Goal: Information Seeking & Learning: Understand process/instructions

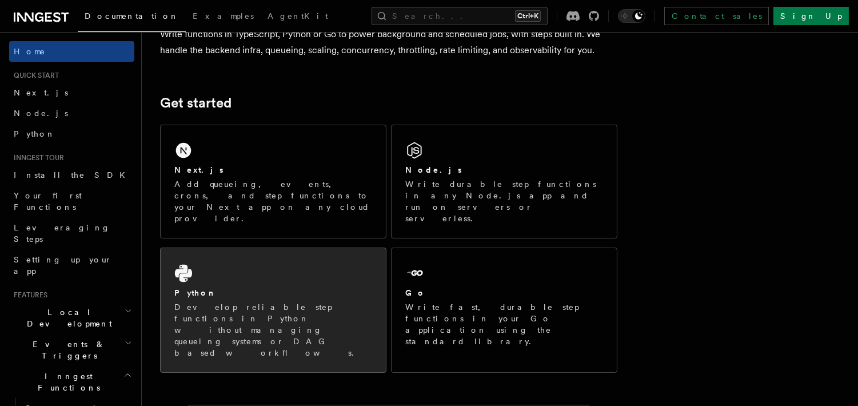
scroll to position [76, 0]
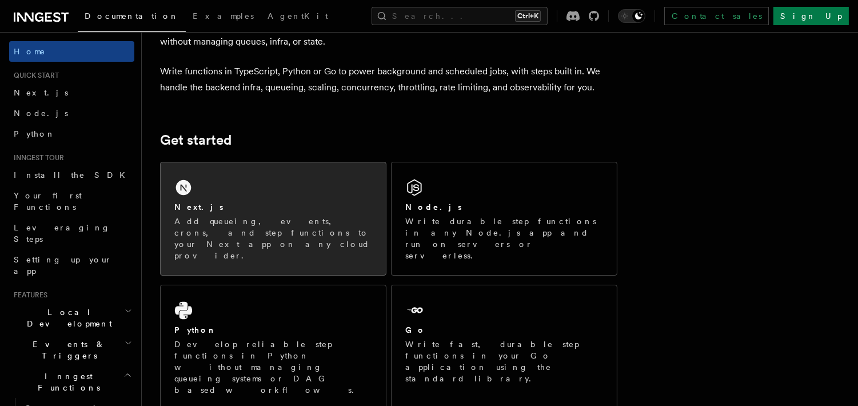
click at [349, 223] on p "Add queueing, events, crons, and step functions to your Next app on any cloud p…" at bounding box center [273, 238] width 198 height 46
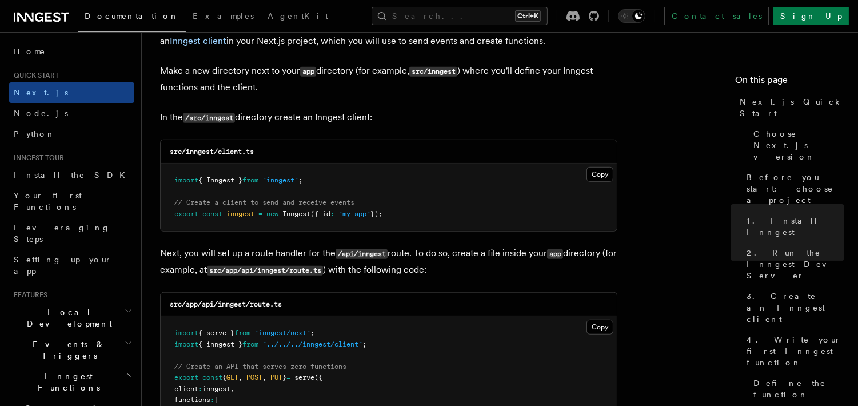
scroll to position [1448, 0]
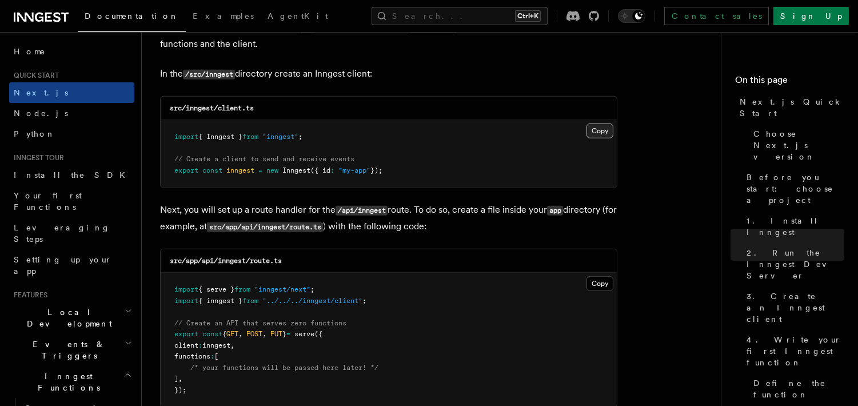
click at [602, 132] on button "Copy Copied" at bounding box center [599, 130] width 27 height 15
click at [599, 135] on button "Copy Copied" at bounding box center [599, 130] width 27 height 15
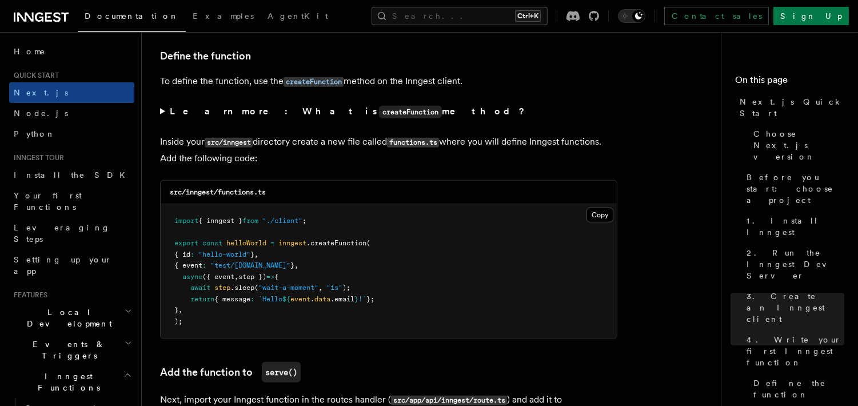
scroll to position [1905, 0]
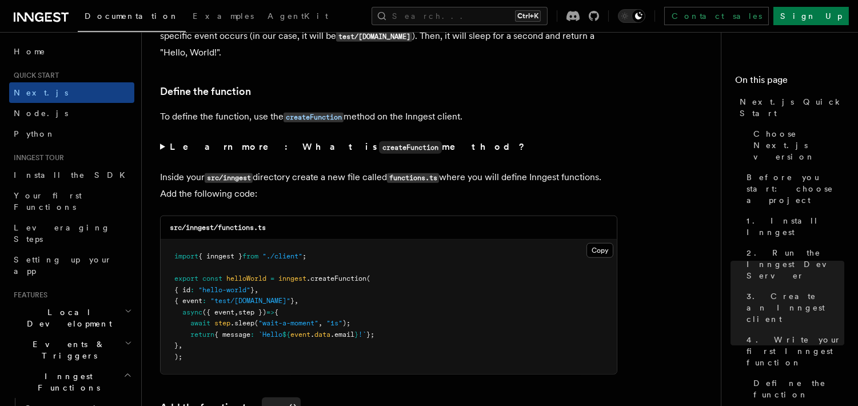
click at [185, 274] on span "export" at bounding box center [186, 278] width 24 height 8
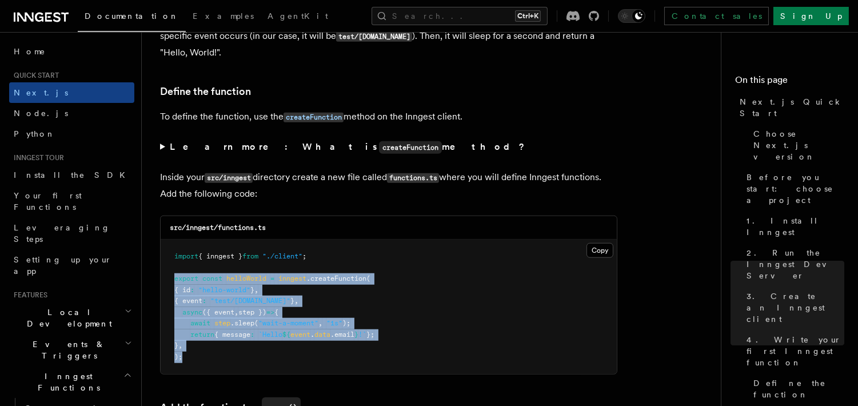
drag, startPoint x: 185, startPoint y: 263, endPoint x: 179, endPoint y: 345, distance: 81.3
click at [179, 345] on code "import { inngest } from "./client" ; export const helloWorld = inngest .createF…" at bounding box center [274, 306] width 200 height 109
copy code "export const helloWorld = inngest .createFunction ( { id : "hello-world" } , { …"
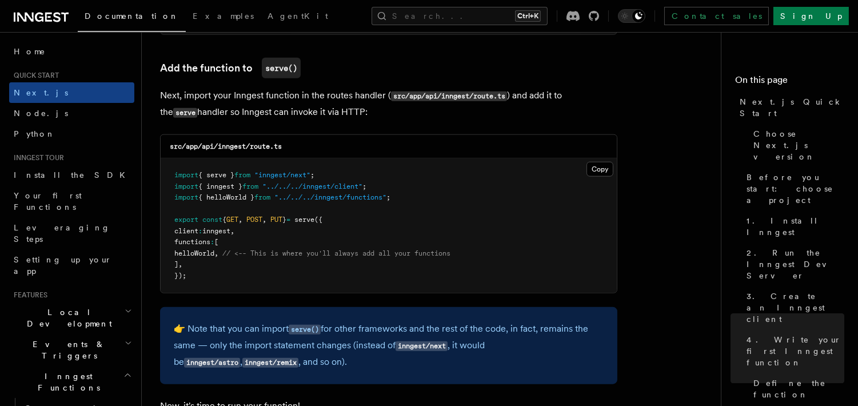
scroll to position [2209, 0]
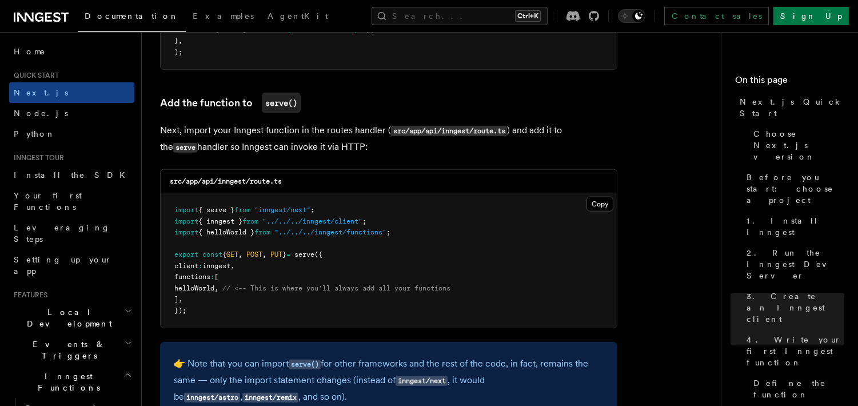
click at [258, 177] on code "src/app/api/inngest/route.ts" at bounding box center [226, 181] width 112 height 8
drag, startPoint x: 258, startPoint y: 167, endPoint x: 283, endPoint y: 166, distance: 24.6
click at [282, 177] on code "src/app/api/inngest/route.ts" at bounding box center [226, 181] width 112 height 8
copy code "route.ts"
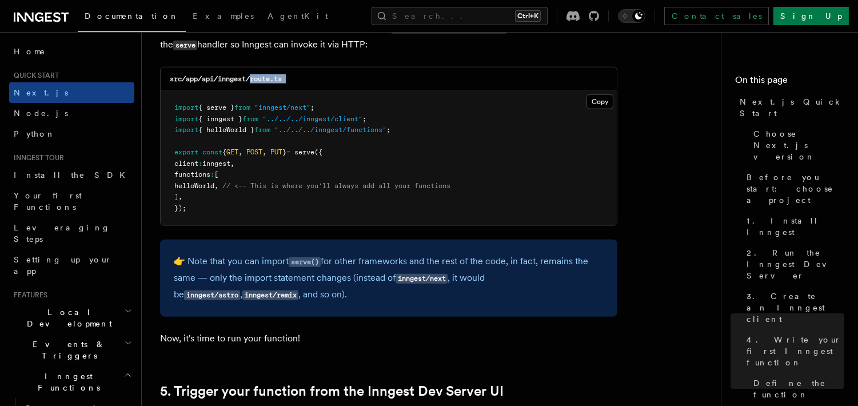
scroll to position [2286, 0]
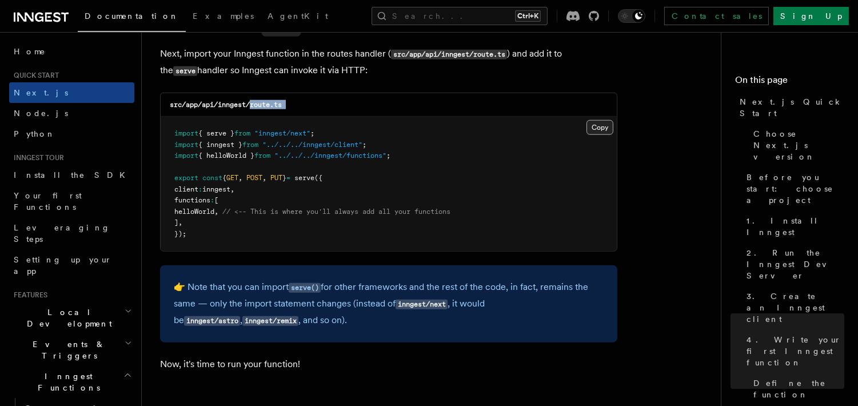
click at [595, 120] on button "Copy Copied" at bounding box center [599, 127] width 27 height 15
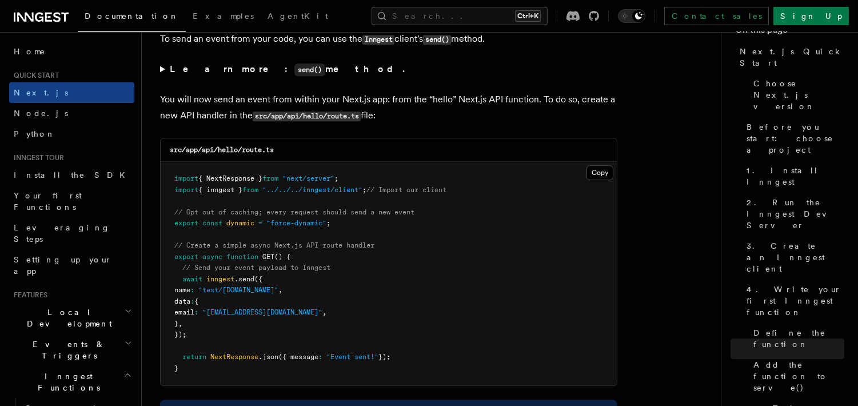
scroll to position [5943, 0]
